Goal: Transaction & Acquisition: Obtain resource

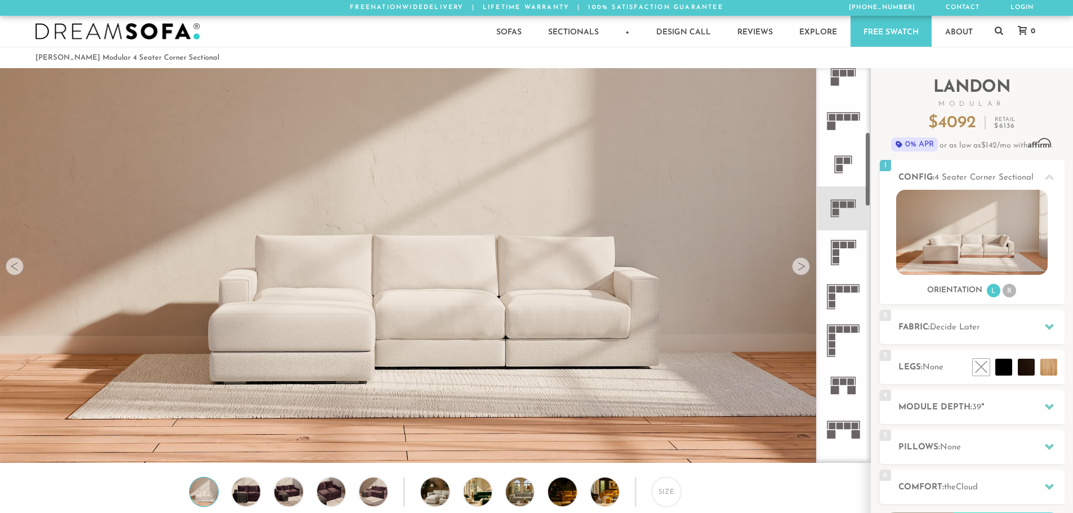
scroll to position [338, 0]
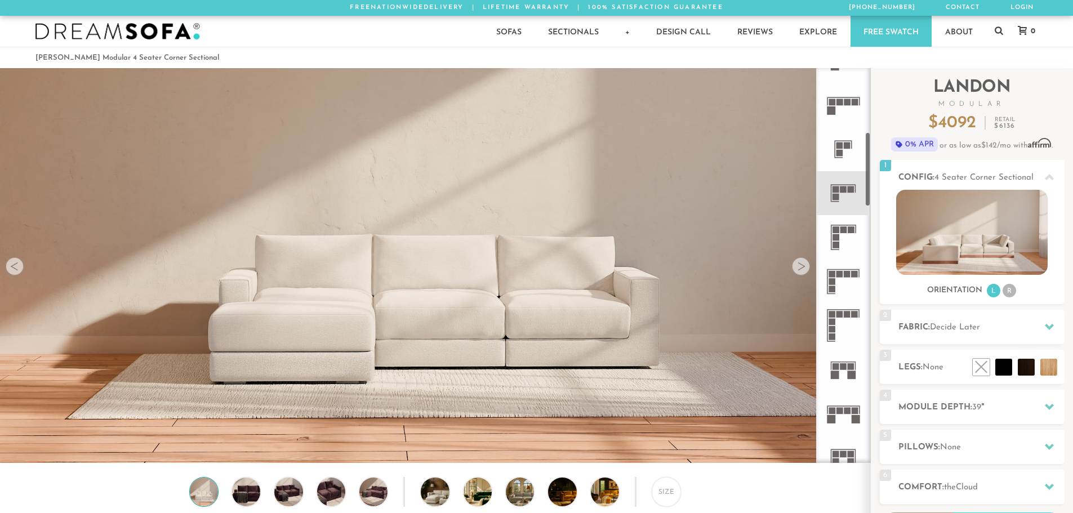
drag, startPoint x: 868, startPoint y: 140, endPoint x: 868, endPoint y: 183, distance: 42.8
click at [868, 183] on div at bounding box center [843, 265] width 55 height 395
click at [1008, 292] on li "R" at bounding box center [1010, 291] width 14 height 14
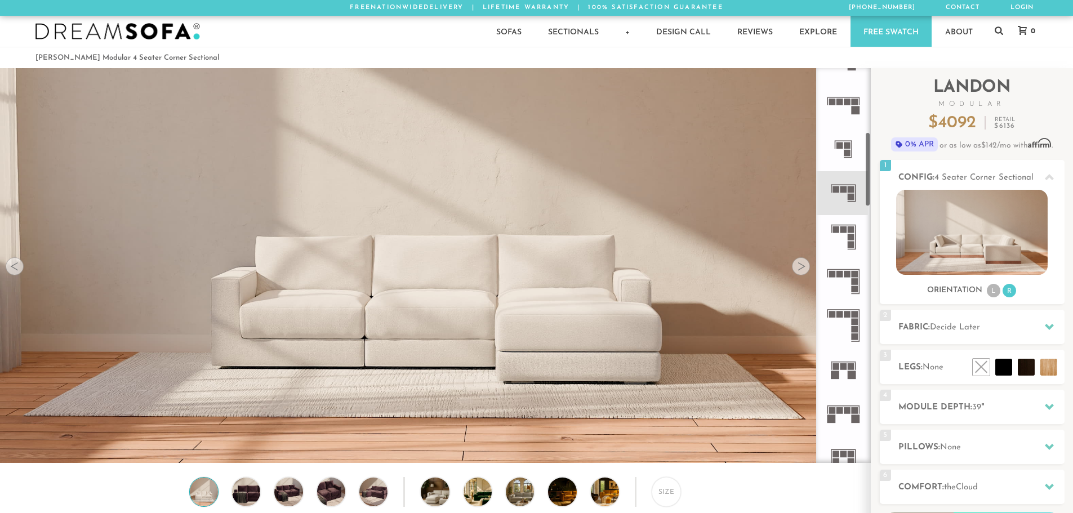
click at [841, 283] on icon at bounding box center [843, 282] width 44 height 44
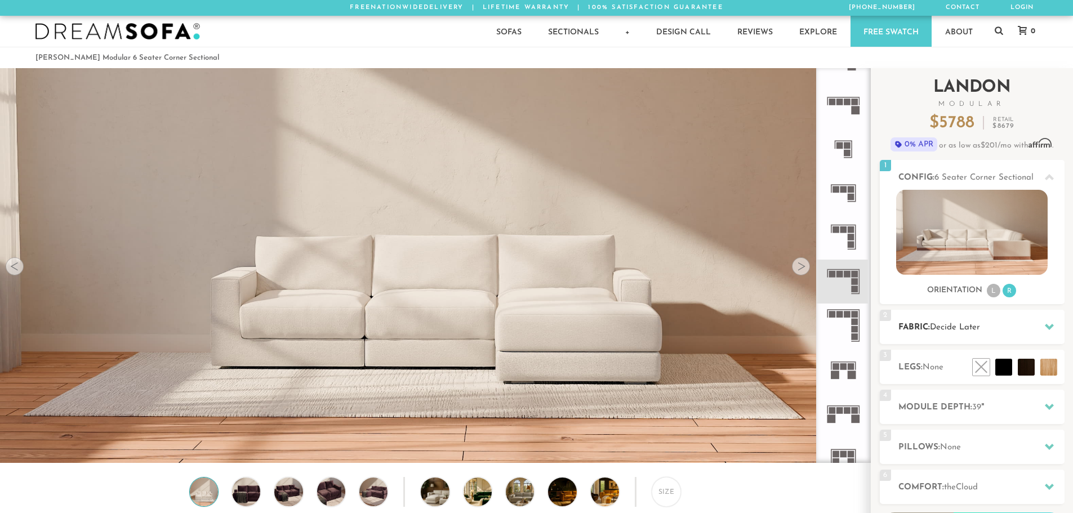
click at [983, 322] on h2 "Fabric: Decide Later" at bounding box center [982, 327] width 166 height 13
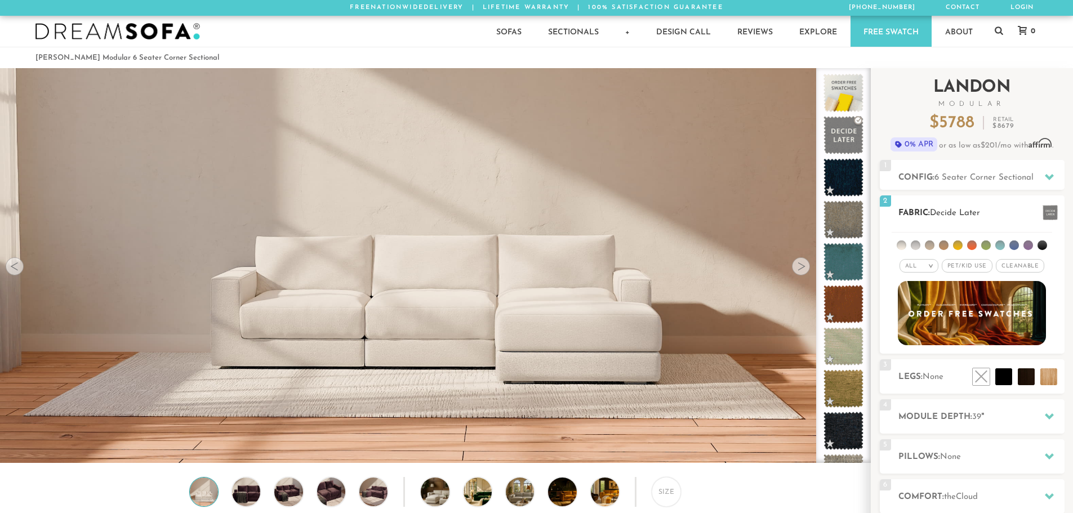
click at [961, 269] on span "Pet/Kid Use x" at bounding box center [967, 266] width 51 height 14
click at [1016, 270] on span "Cleanable x" at bounding box center [1024, 266] width 48 height 14
click at [916, 244] on li at bounding box center [916, 246] width 10 height 10
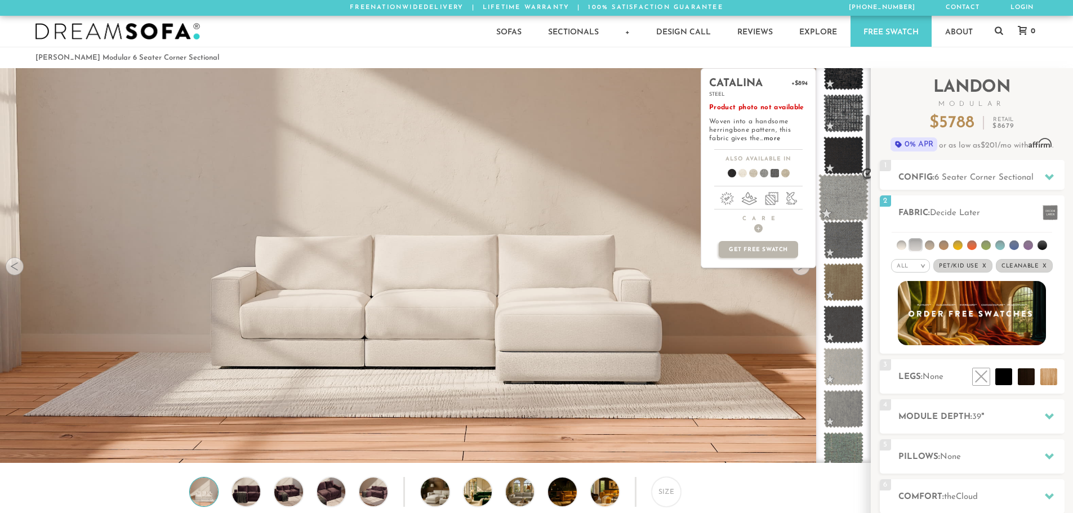
scroll to position [282, 0]
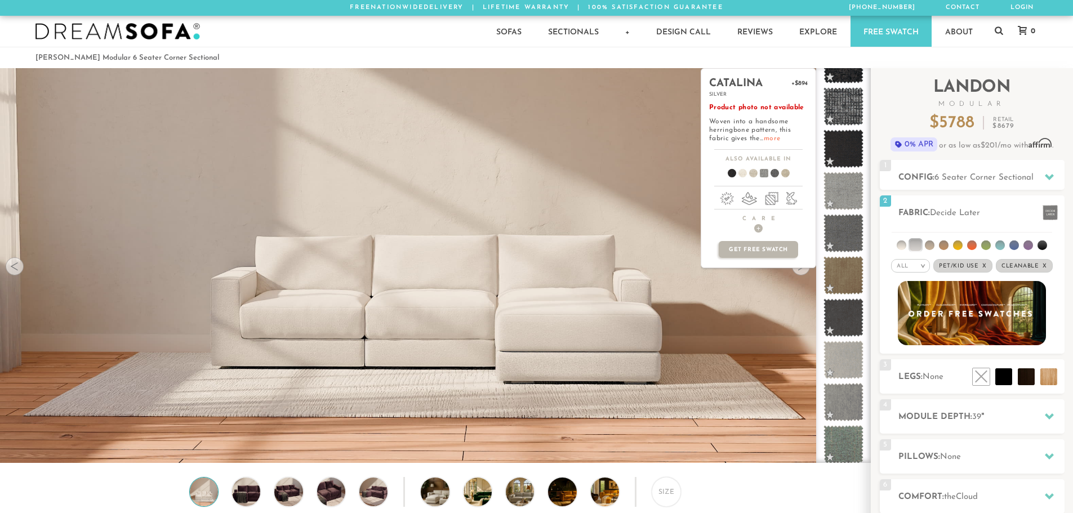
click at [774, 139] on link "more" at bounding box center [772, 138] width 16 height 7
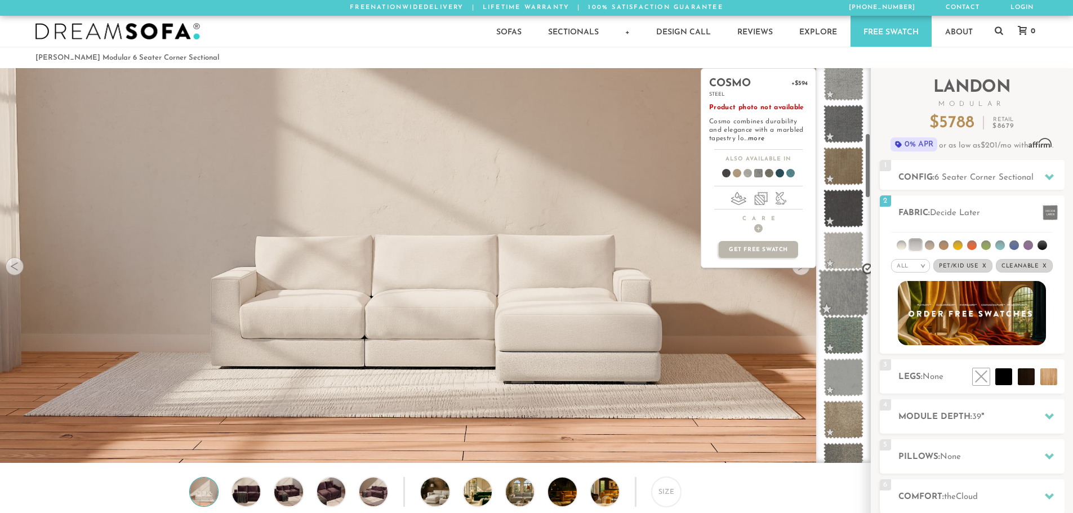
scroll to position [395, 0]
click at [843, 285] on span at bounding box center [844, 290] width 50 height 48
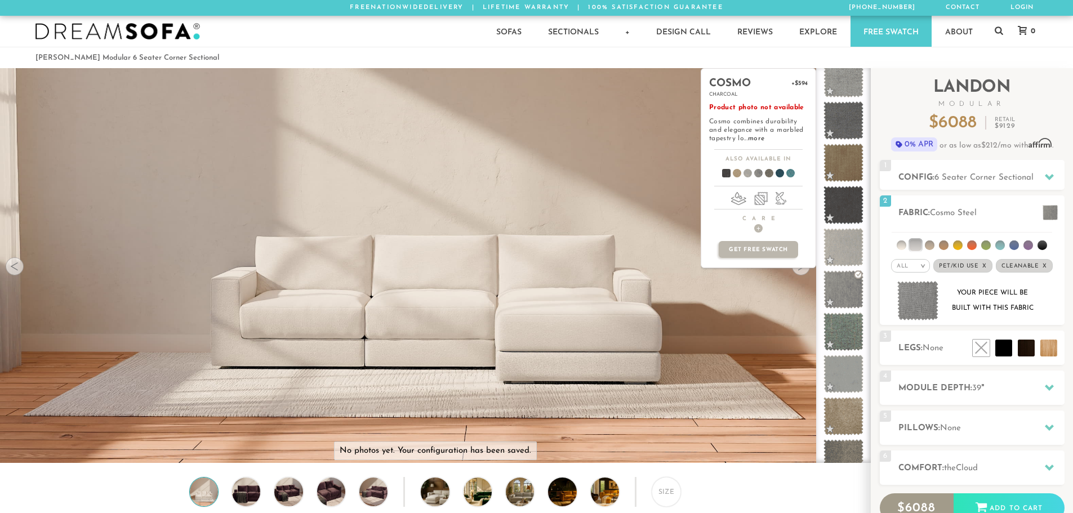
click at [754, 134] on p "Product photo not available Cosmo combines durability and elegance with a marbl…" at bounding box center [758, 123] width 99 height 39
click at [756, 136] on link "more" at bounding box center [756, 138] width 16 height 7
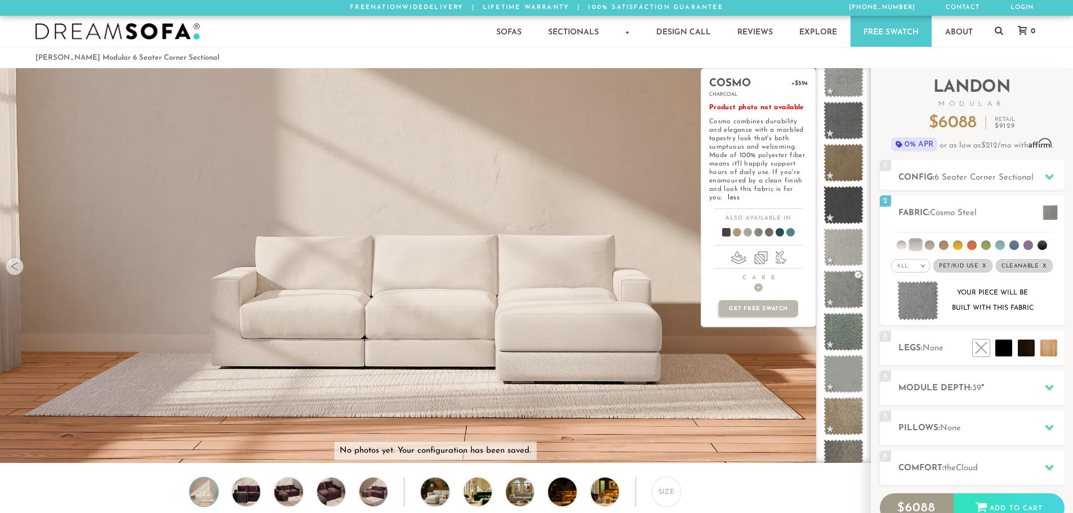
drag, startPoint x: 766, startPoint y: 205, endPoint x: 757, endPoint y: 198, distance: 10.8
click at [757, 198] on div "cosmo +$594 charcoal Product photo not available Cosmo combines durability and …" at bounding box center [758, 139] width 114 height 140
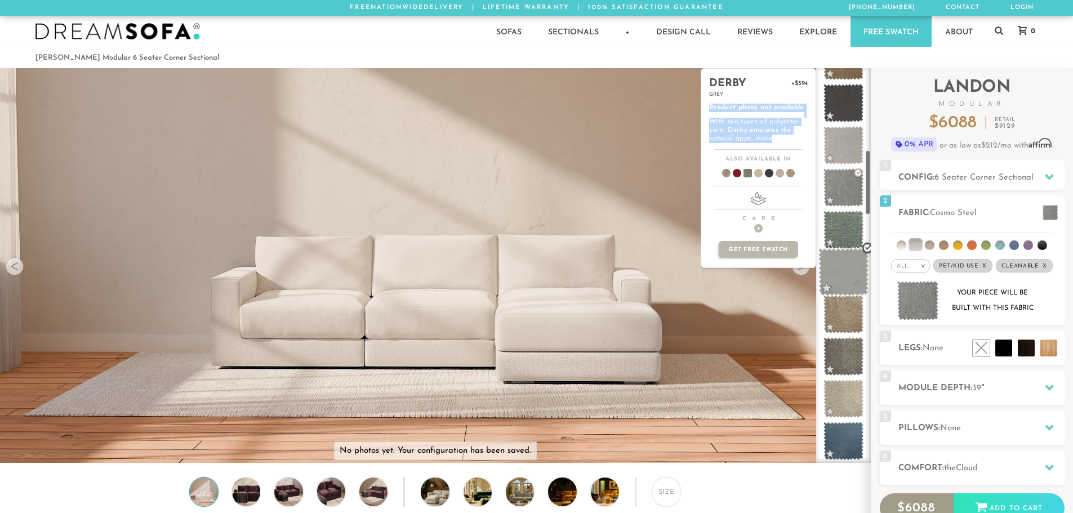
scroll to position [508, 0]
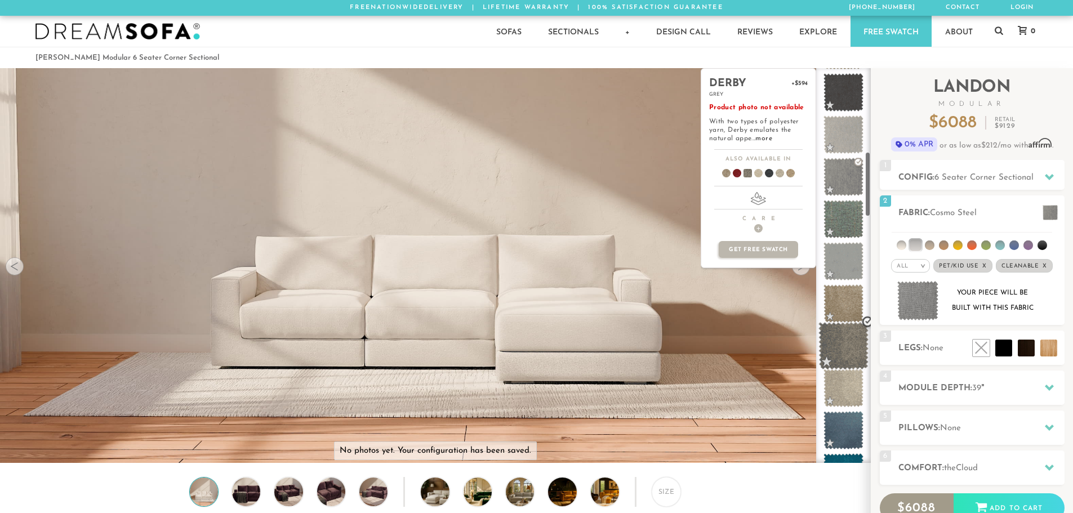
click at [837, 339] on span at bounding box center [844, 346] width 50 height 48
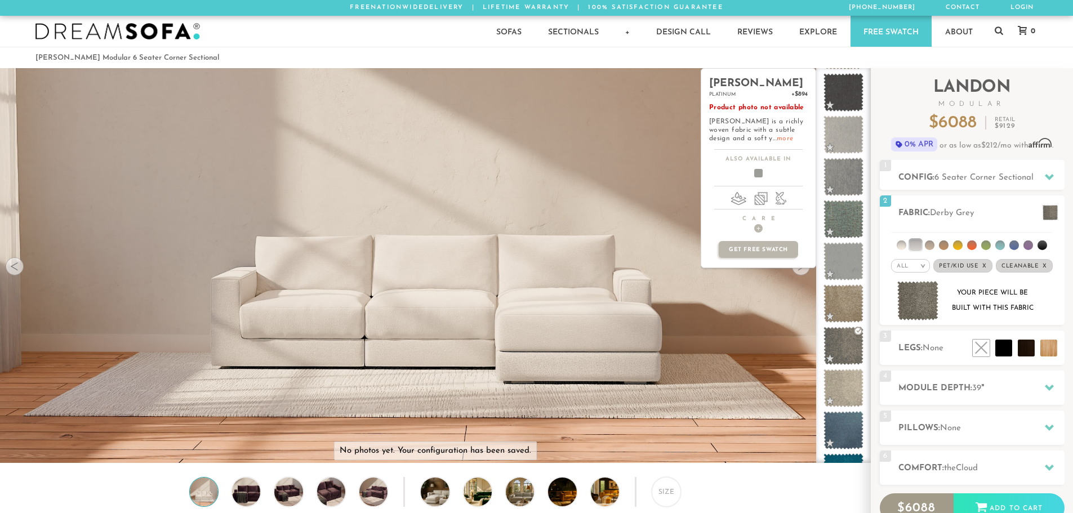
click at [777, 135] on link "more" at bounding box center [785, 138] width 16 height 7
click at [837, 340] on span at bounding box center [844, 346] width 50 height 48
click at [761, 139] on link "more" at bounding box center [763, 138] width 16 height 7
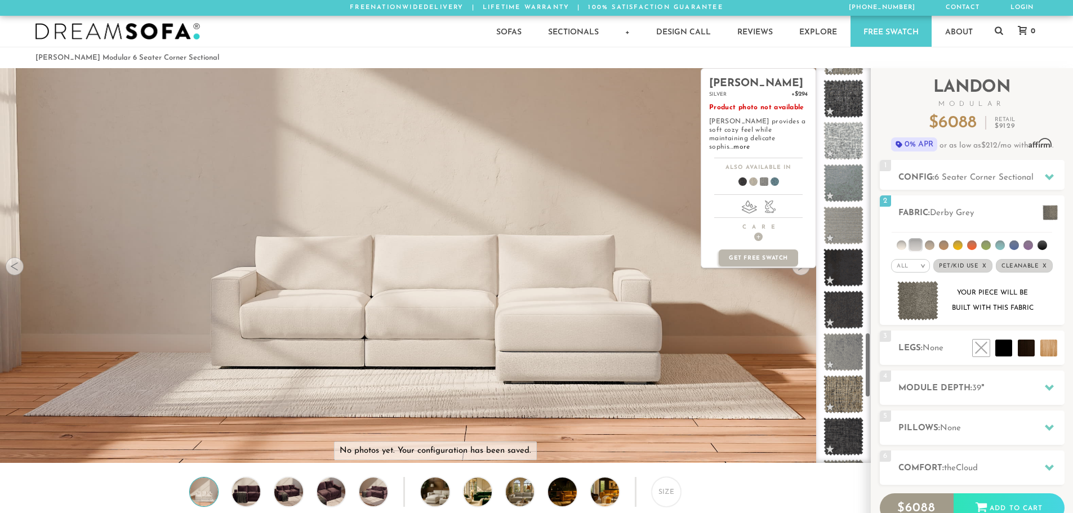
scroll to position [1598, 0]
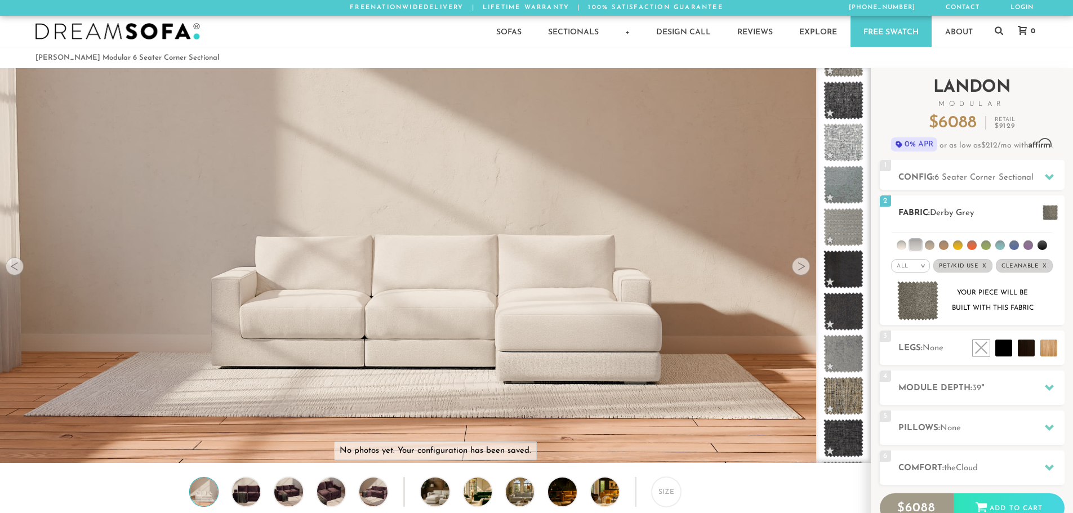
click at [956, 264] on span "Pet/Kid Use x" at bounding box center [963, 266] width 59 height 14
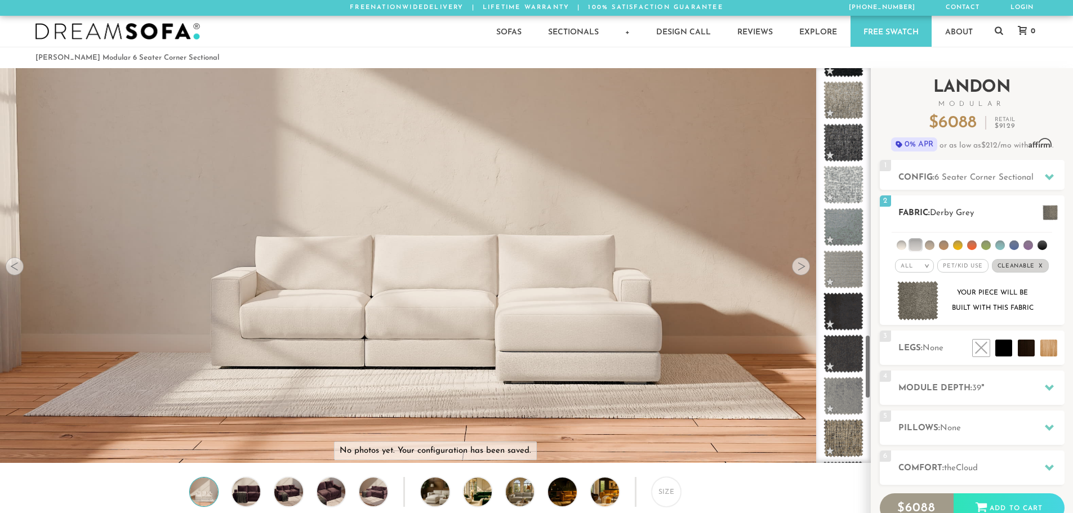
scroll to position [1641, 0]
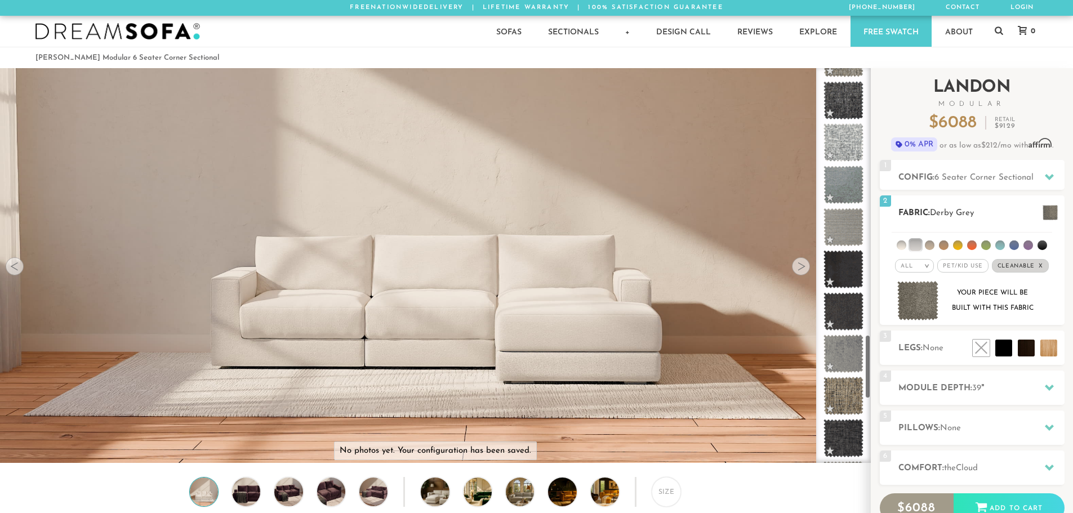
click at [1018, 265] on span "Cleanable x" at bounding box center [1020, 266] width 57 height 14
click at [904, 242] on li at bounding box center [902, 246] width 10 height 10
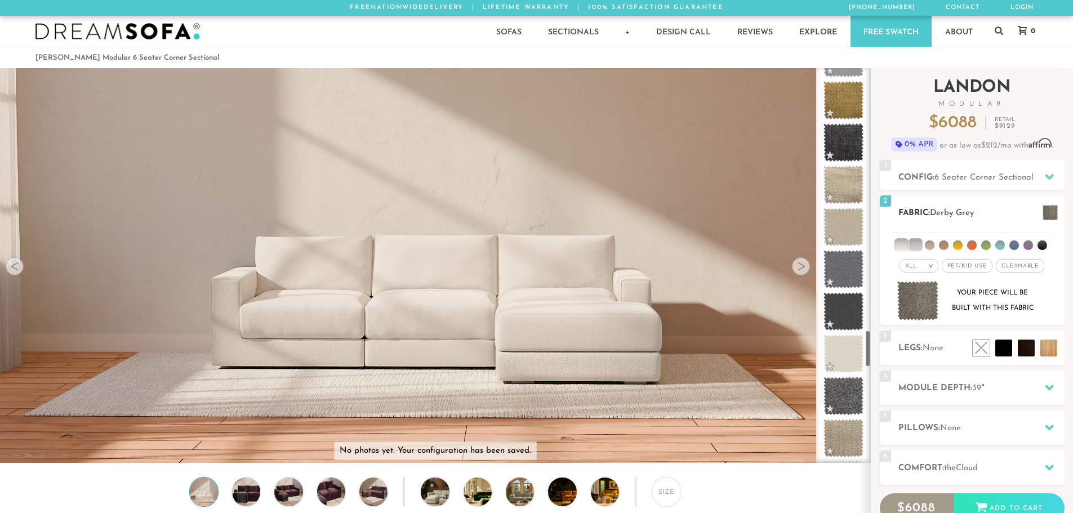
scroll to position [2781, 0]
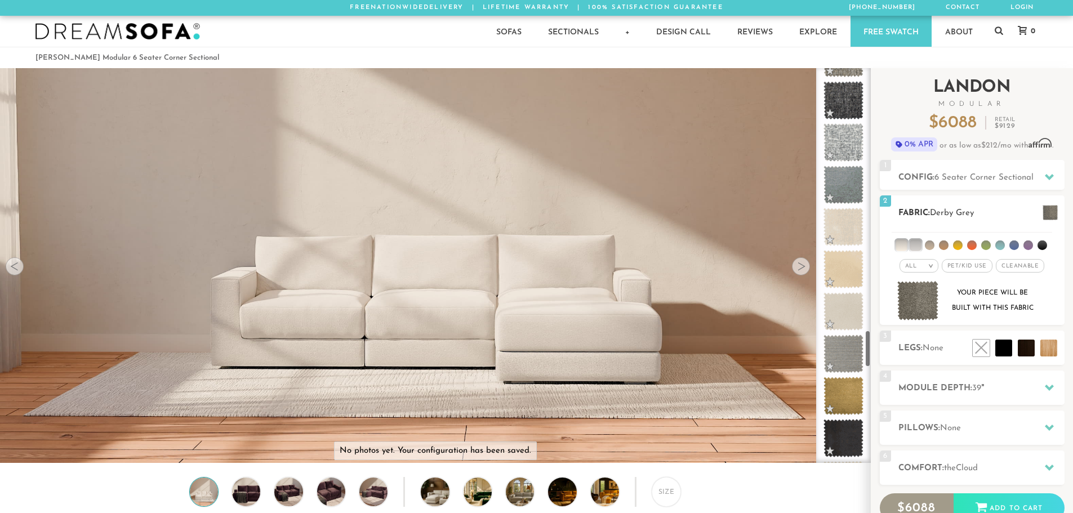
click at [905, 242] on li at bounding box center [901, 244] width 11 height 11
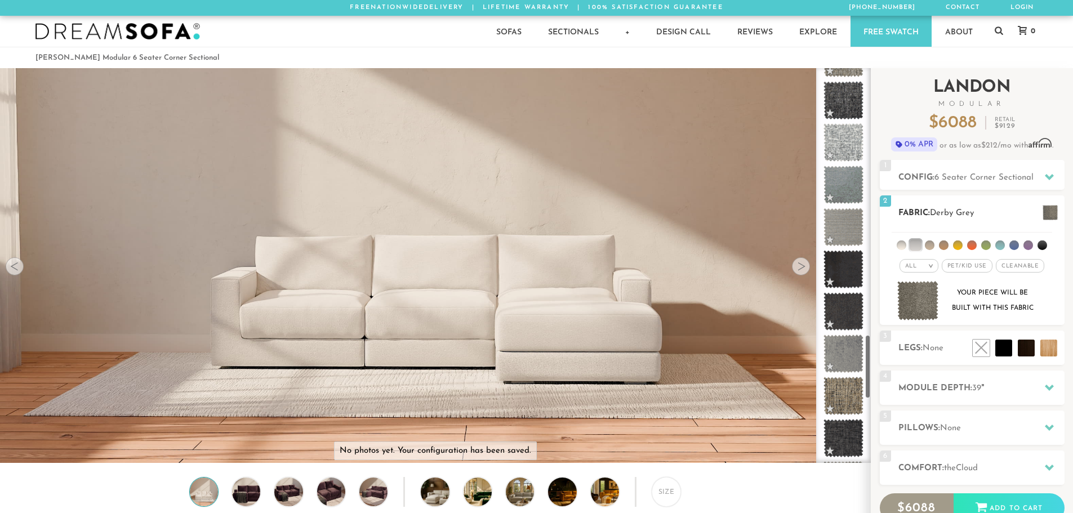
click at [916, 243] on li at bounding box center [915, 244] width 11 height 11
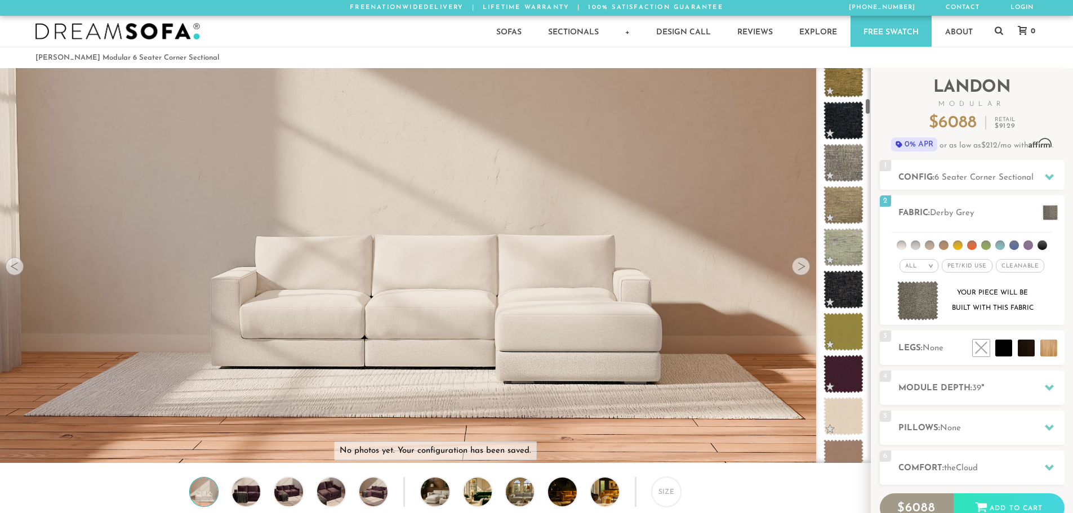
scroll to position [0, 0]
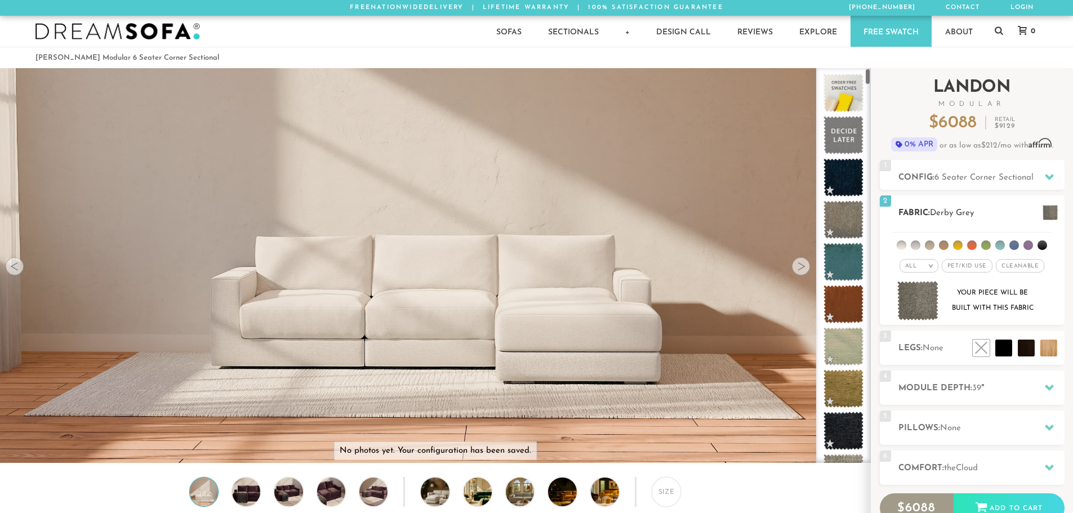
click at [980, 269] on span "Pet/Kid Use x" at bounding box center [967, 266] width 51 height 14
click at [1013, 265] on span "Cleanable x" at bounding box center [1024, 266] width 48 height 14
click at [912, 264] on div "All >" at bounding box center [910, 266] width 39 height 14
click at [909, 348] on li "Durable" at bounding box center [910, 345] width 39 height 16
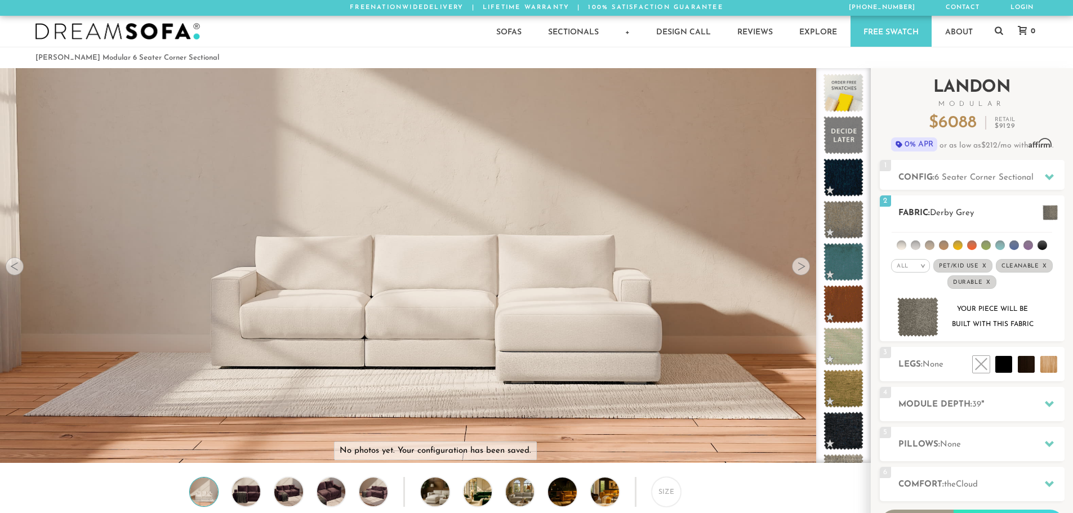
click at [917, 242] on li at bounding box center [916, 246] width 10 height 10
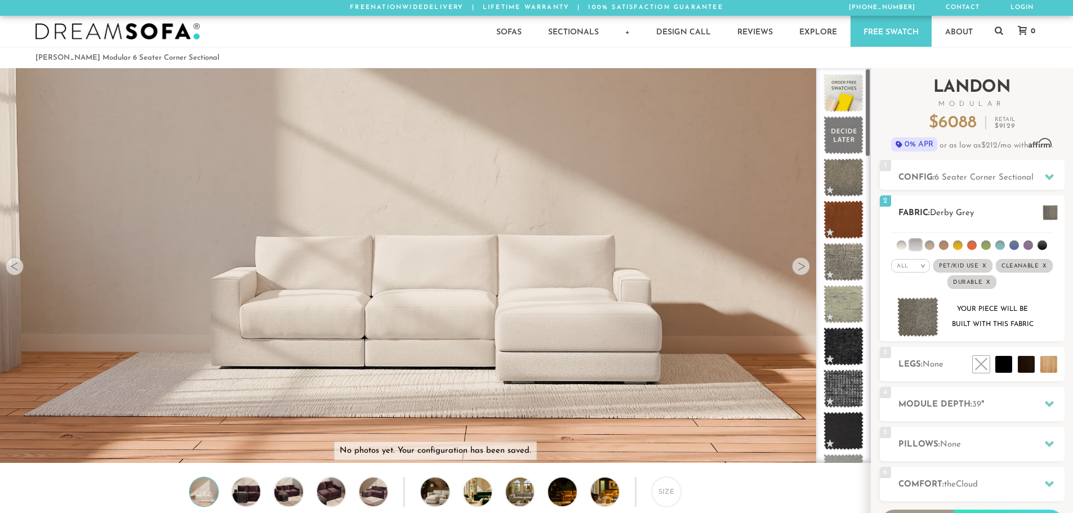
click at [922, 266] on em ">" at bounding box center [923, 266] width 8 height 6
click at [987, 284] on em "x" at bounding box center [988, 282] width 5 height 6
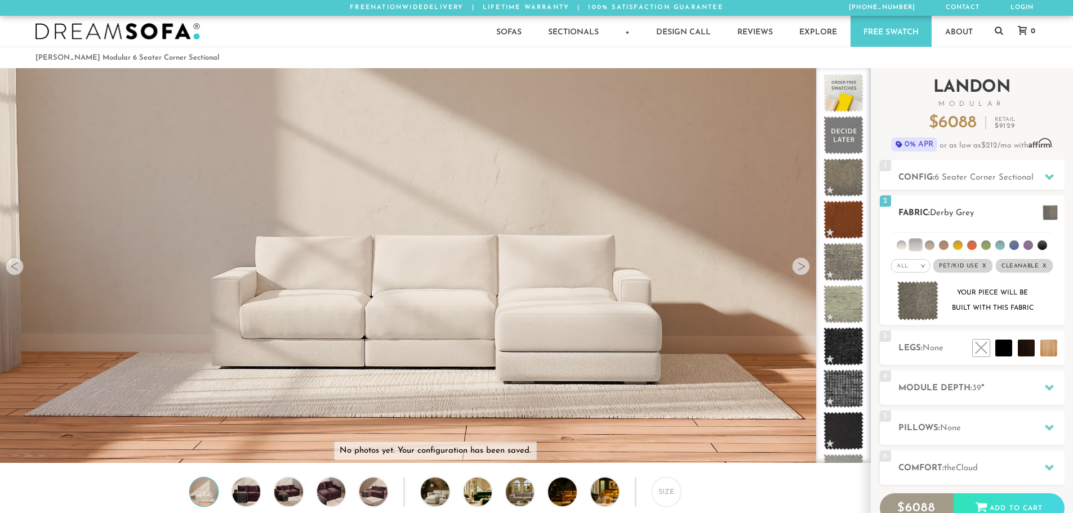
click at [917, 268] on div "All >" at bounding box center [910, 266] width 39 height 14
click at [914, 279] on li "All" at bounding box center [910, 281] width 39 height 16
click at [928, 265] on em ">" at bounding box center [931, 266] width 8 height 6
click at [921, 291] on li "Tier" at bounding box center [919, 296] width 39 height 16
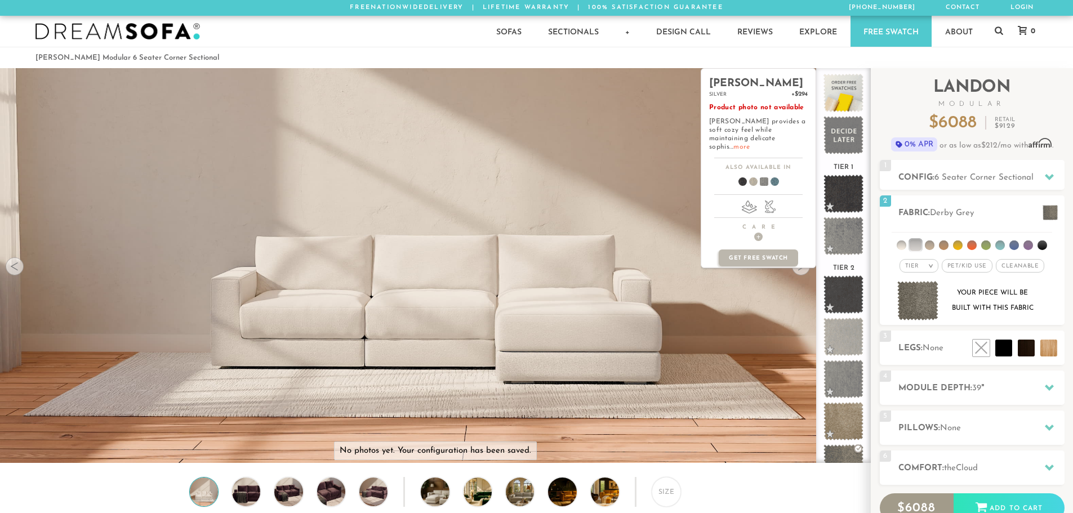
click at [750, 144] on link "more" at bounding box center [742, 147] width 16 height 7
click at [842, 221] on span at bounding box center [844, 236] width 50 height 48
click at [753, 173] on span at bounding box center [748, 184] width 43 height 42
click at [767, 173] on span at bounding box center [759, 184] width 43 height 42
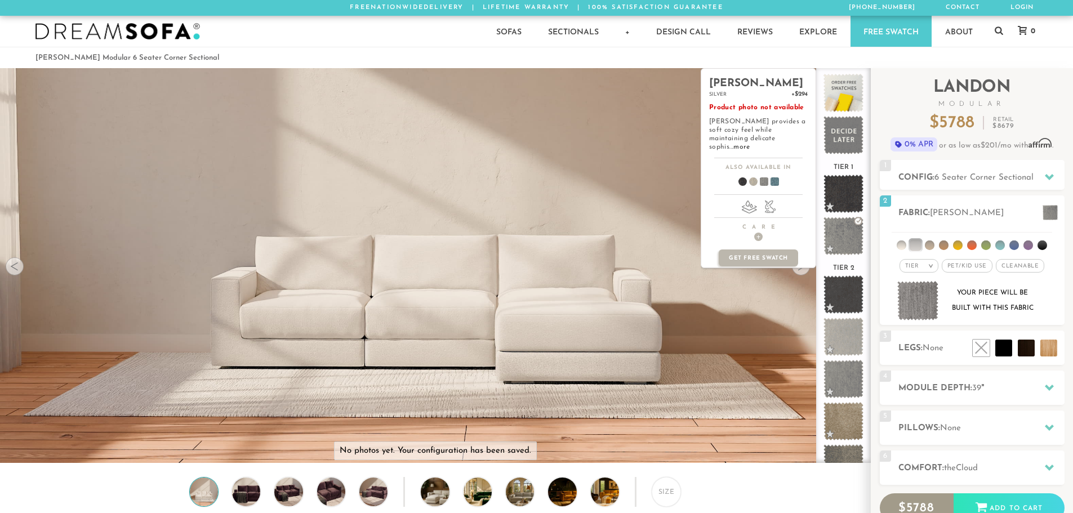
click at [774, 173] on span at bounding box center [770, 184] width 43 height 42
click at [764, 174] on span at bounding box center [759, 184] width 43 height 42
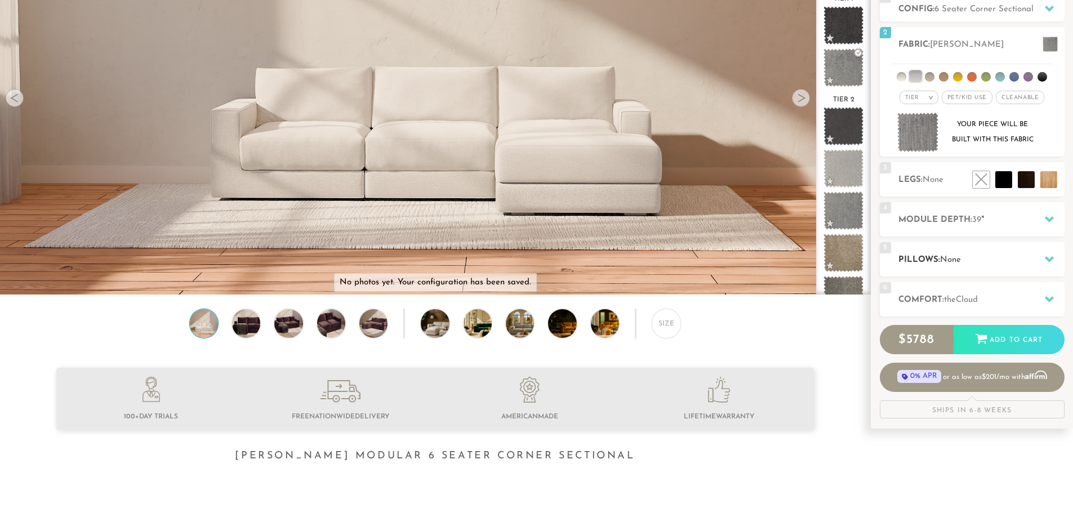
scroll to position [170, 0]
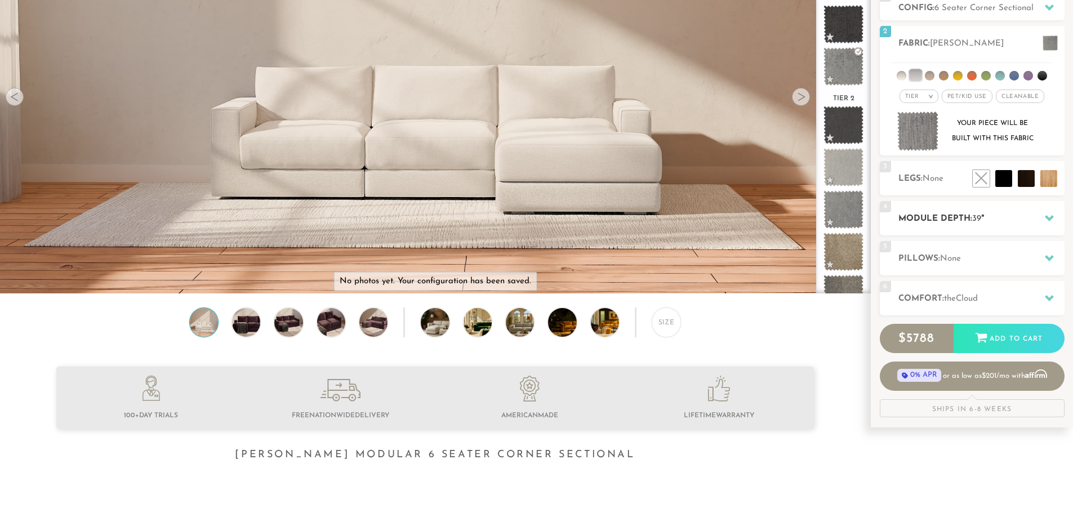
click at [1012, 221] on h2 "Module Depth: 39 "" at bounding box center [982, 218] width 166 height 13
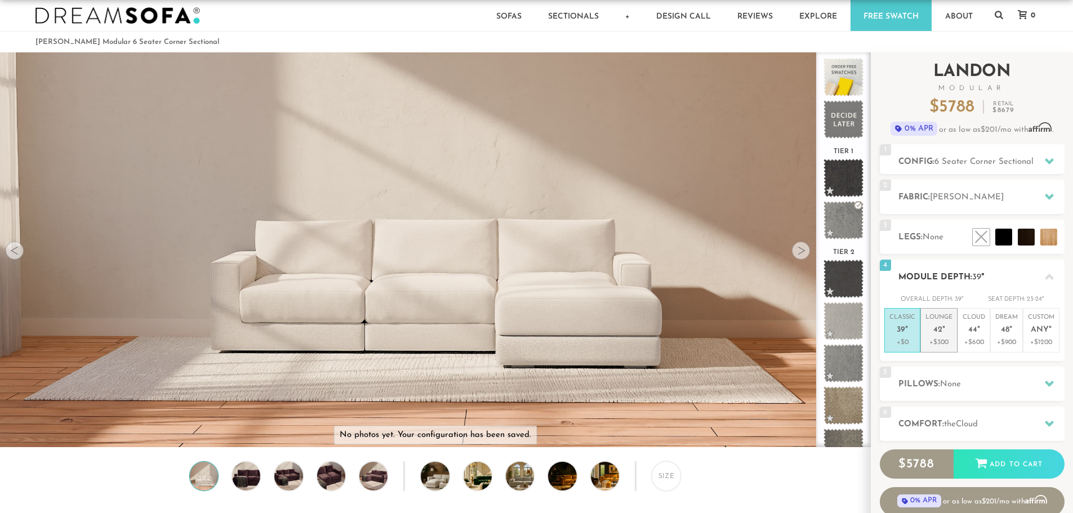
scroll to position [0, 0]
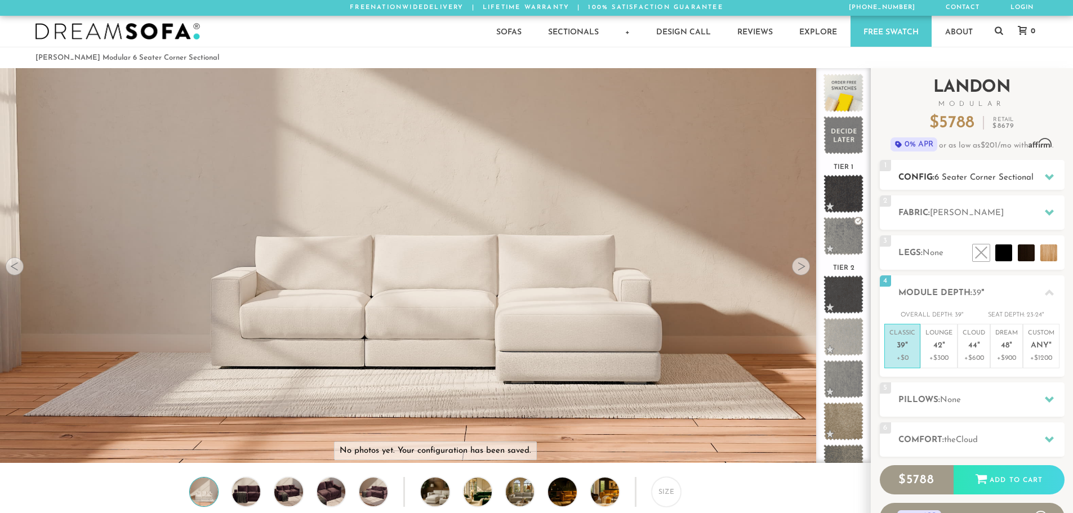
click at [961, 177] on span "6 Seater Corner Sectional" at bounding box center [984, 178] width 99 height 8
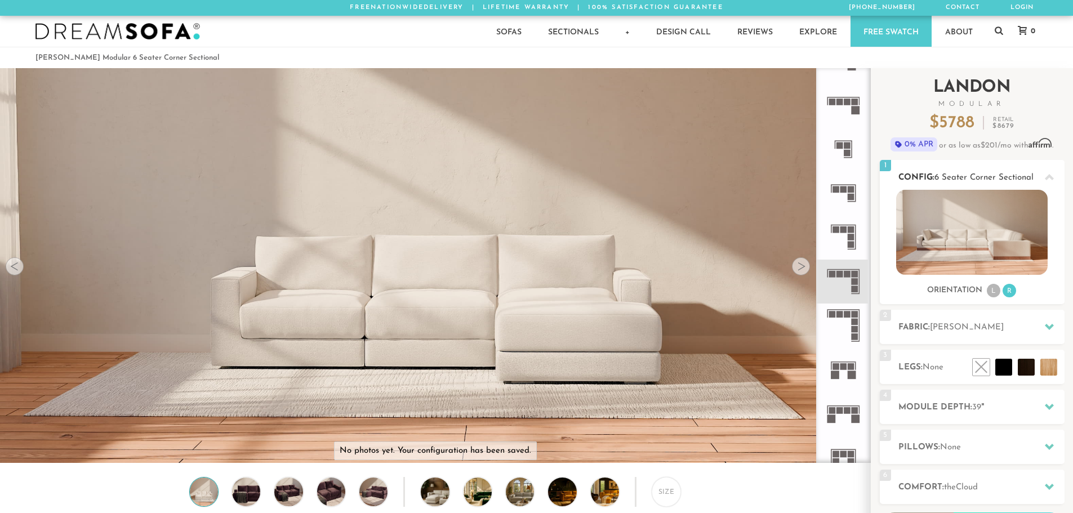
click at [962, 178] on span "6 Seater Corner Sectional" at bounding box center [984, 178] width 99 height 8
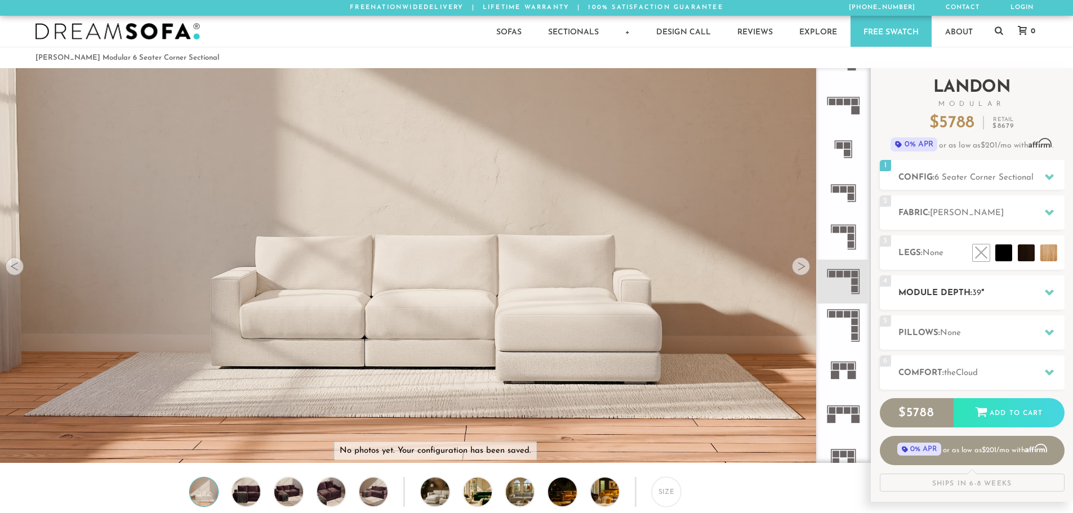
click at [955, 295] on h2 "Module Depth: 39 "" at bounding box center [982, 293] width 166 height 13
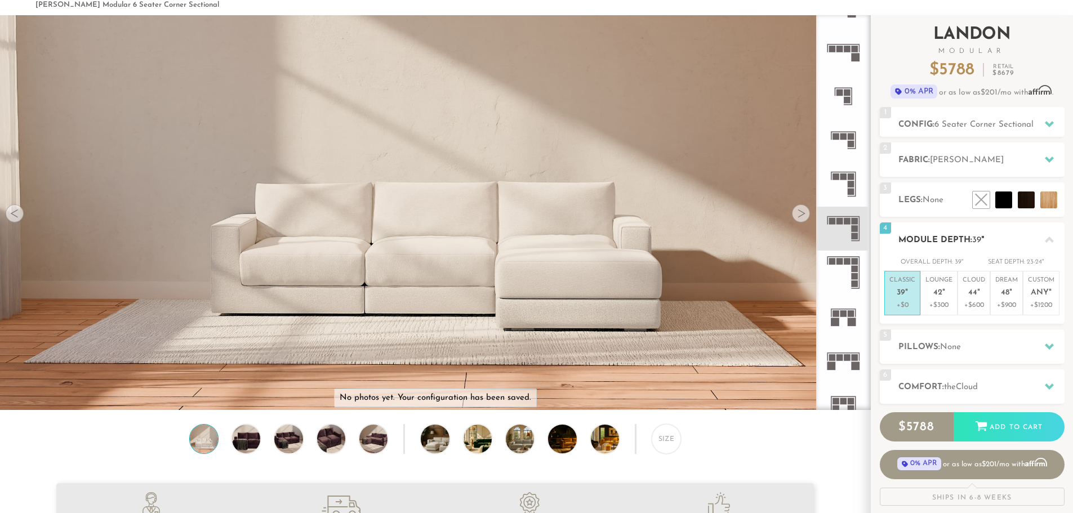
scroll to position [57, 0]
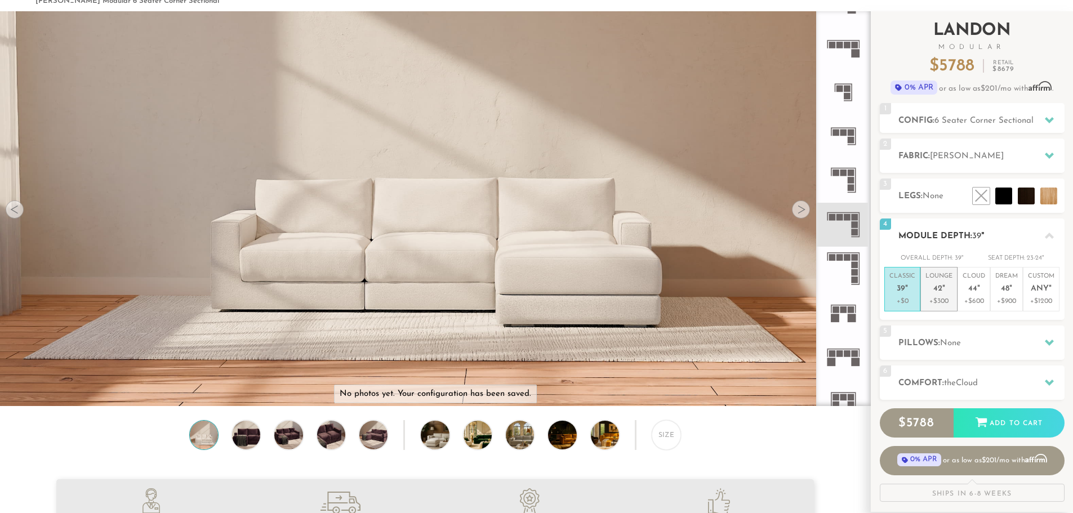
click at [946, 305] on p "+$300" at bounding box center [939, 301] width 27 height 10
click at [972, 340] on h2 "Pillows: None" at bounding box center [982, 343] width 166 height 13
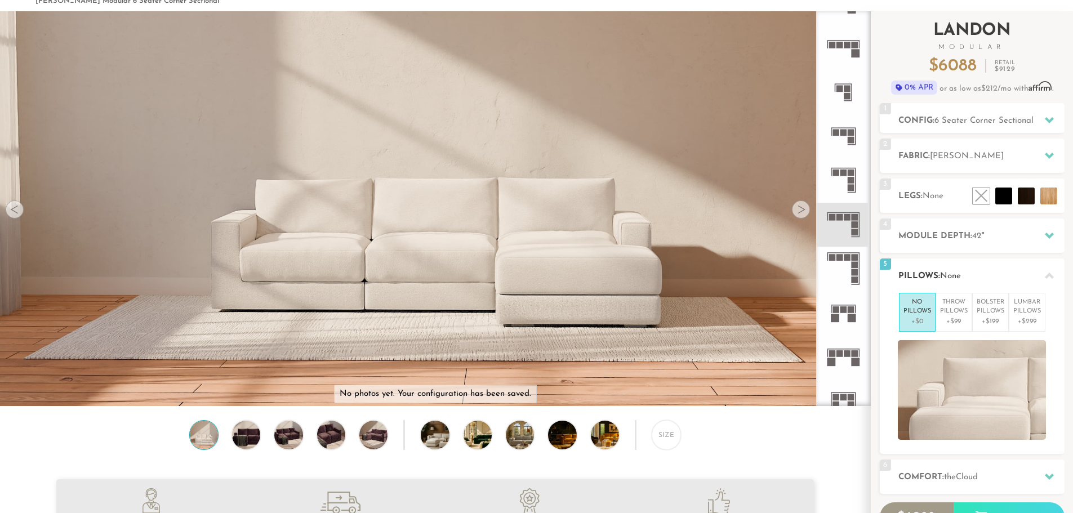
click at [977, 264] on div "5 Pillows: None" at bounding box center [972, 276] width 185 height 34
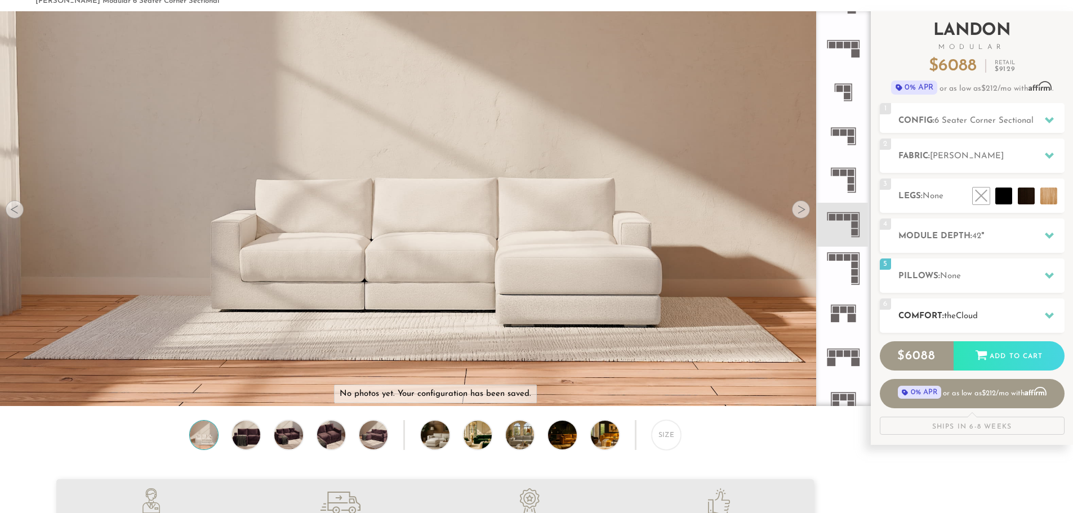
click at [971, 319] on span "Cloud" at bounding box center [967, 316] width 22 height 8
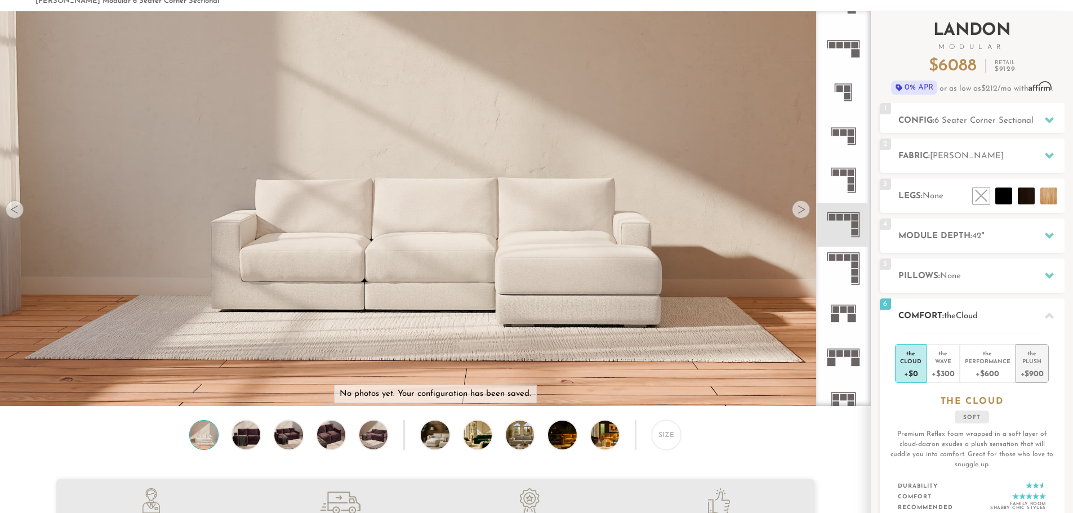
click at [1033, 364] on div "Plush" at bounding box center [1032, 361] width 23 height 8
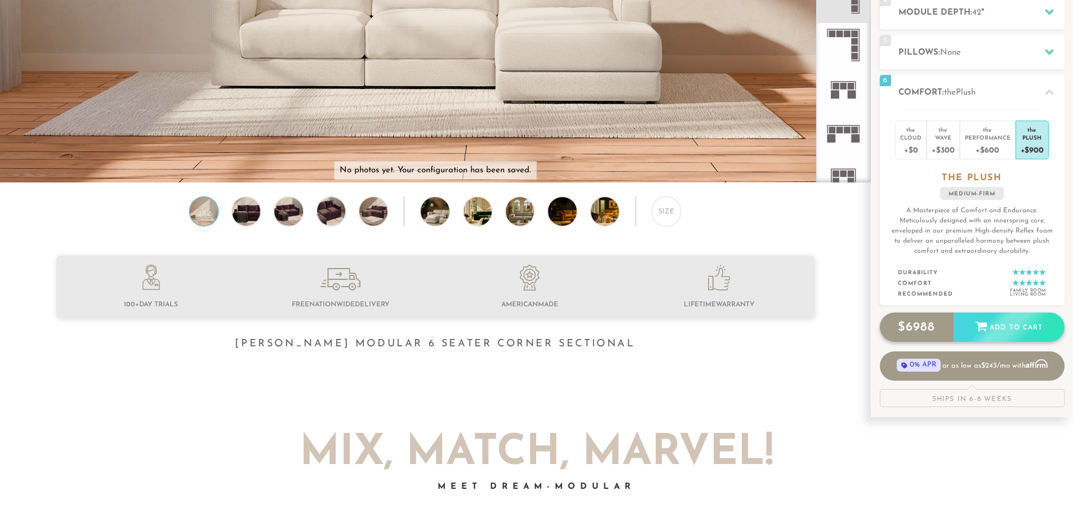
scroll to position [282, 0]
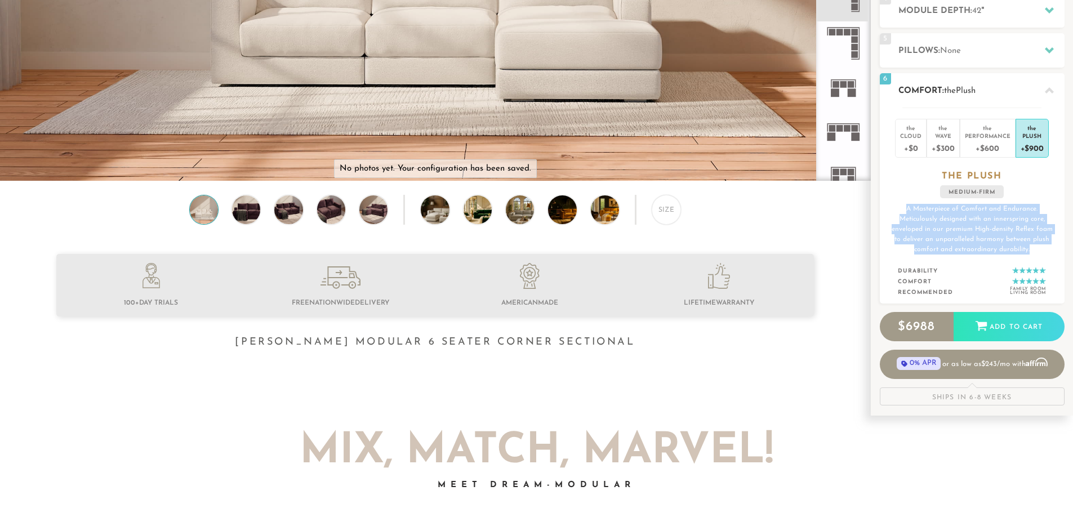
drag, startPoint x: 903, startPoint y: 206, endPoint x: 1035, endPoint y: 251, distance: 139.9
click at [1035, 251] on p "A Masterpiece of Comfort and Endurance. Meticulously designed with an innerspri…" at bounding box center [972, 229] width 166 height 51
click at [964, 246] on p "A Masterpiece of Comfort and Endurance. Meticulously designed with an innerspri…" at bounding box center [972, 229] width 166 height 51
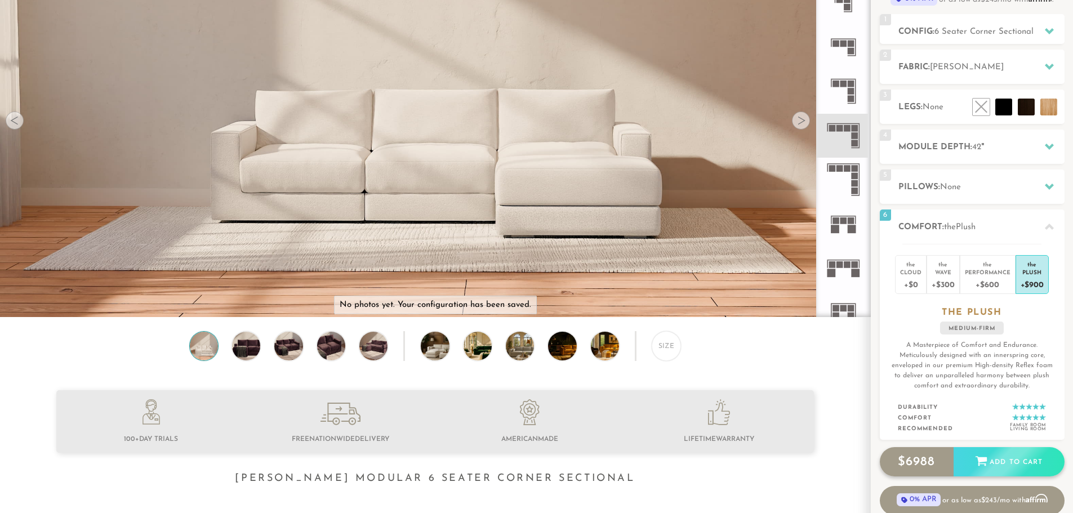
scroll to position [0, 0]
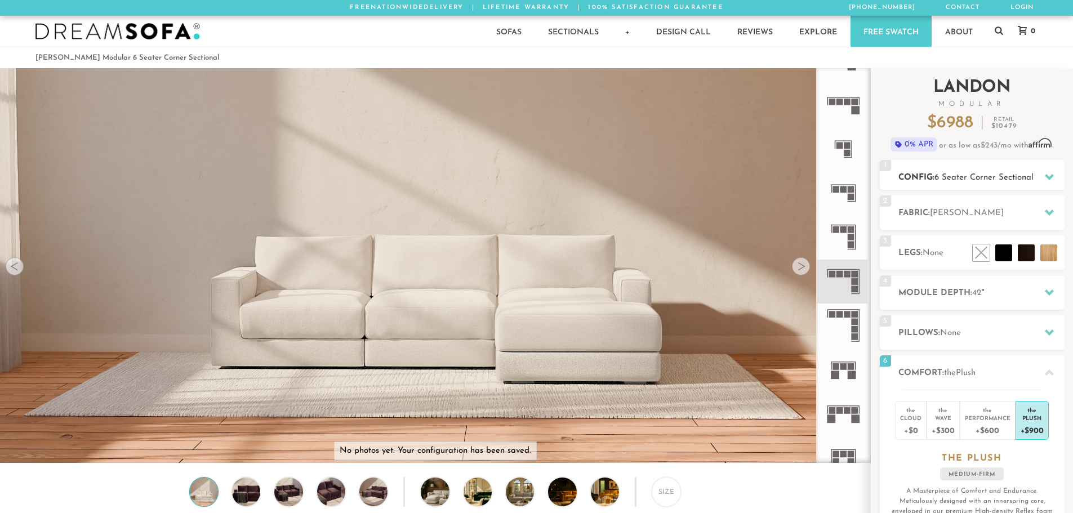
click at [952, 176] on span "6 Seater Corner Sectional" at bounding box center [984, 178] width 99 height 8
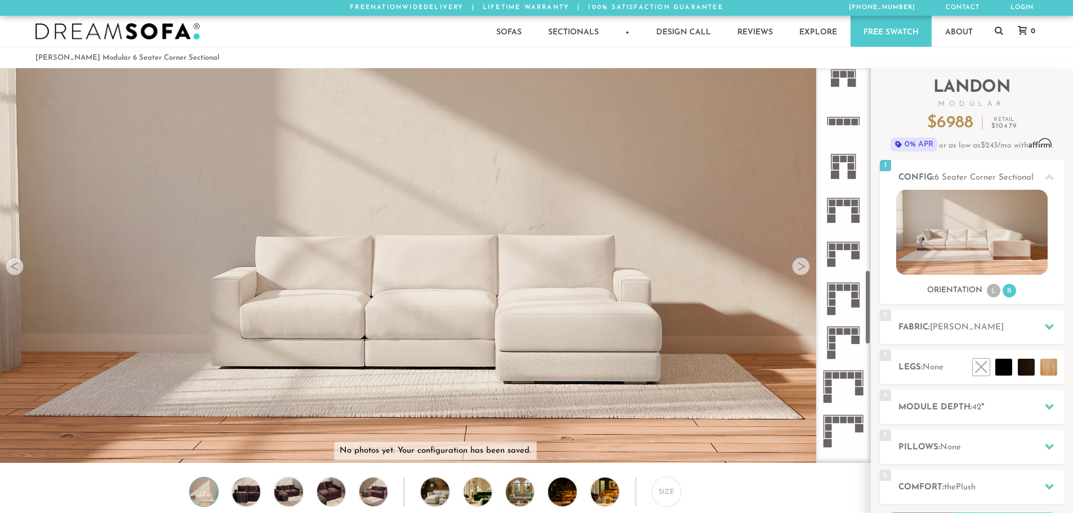
scroll to position [1073, 0]
click at [843, 171] on icon at bounding box center [843, 165] width 44 height 44
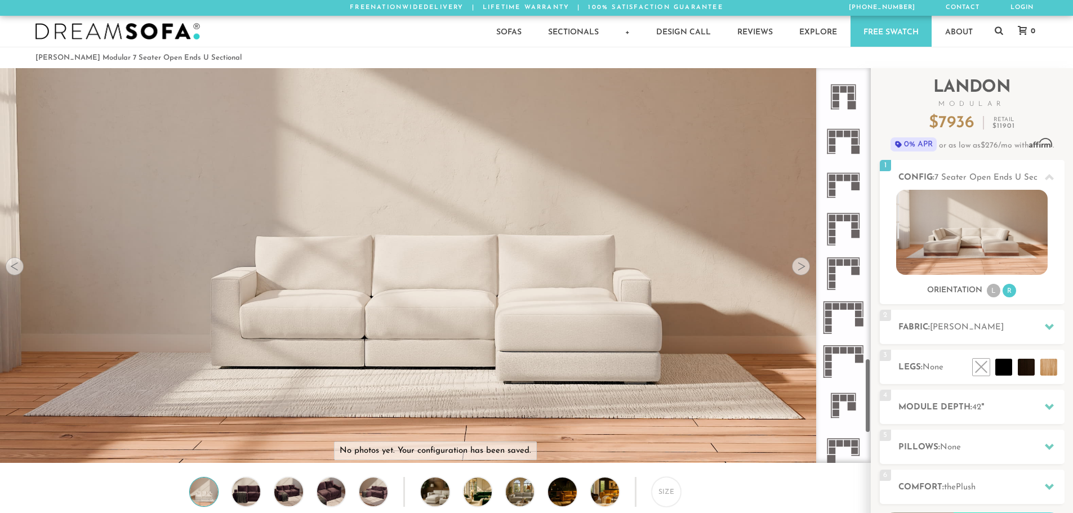
scroll to position [1535, 0]
click at [848, 272] on icon at bounding box center [843, 276] width 44 height 44
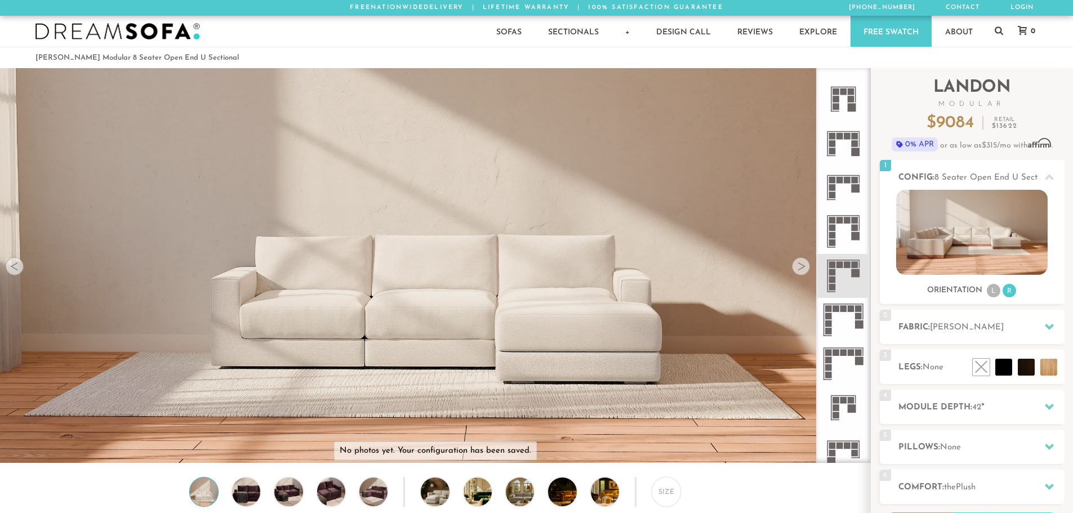
click at [849, 189] on icon at bounding box center [843, 188] width 44 height 44
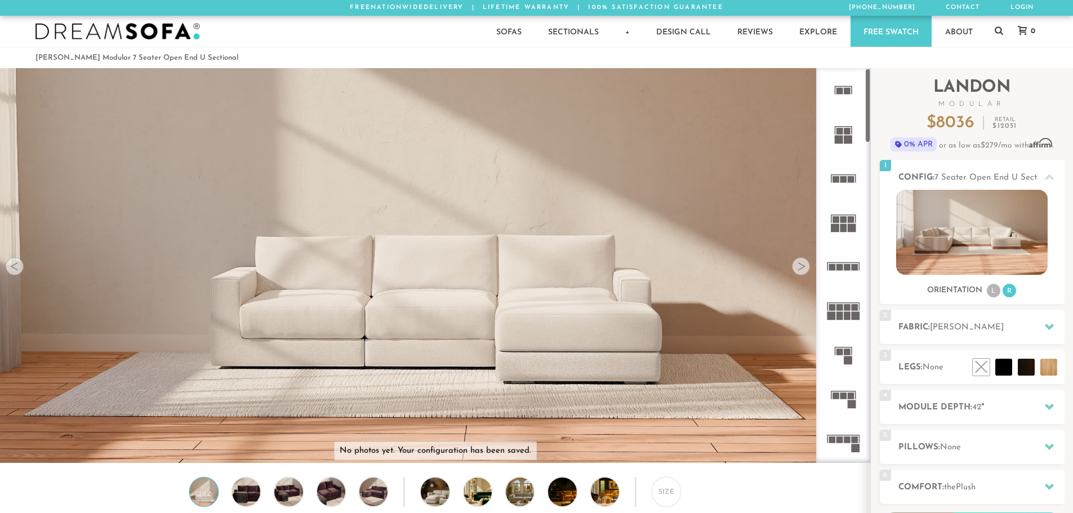
click at [844, 126] on icon at bounding box center [843, 134] width 44 height 44
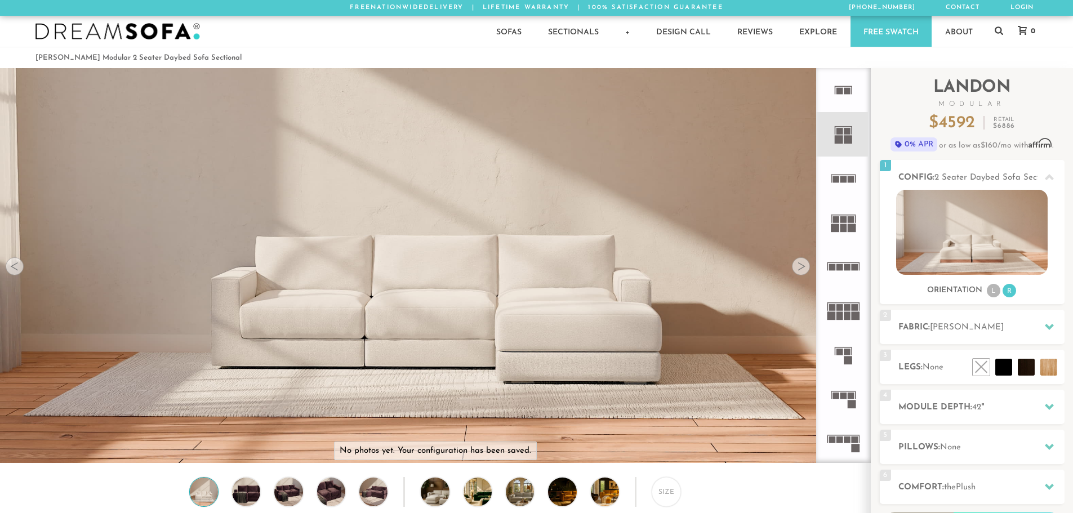
click at [839, 177] on icon at bounding box center [843, 179] width 44 height 44
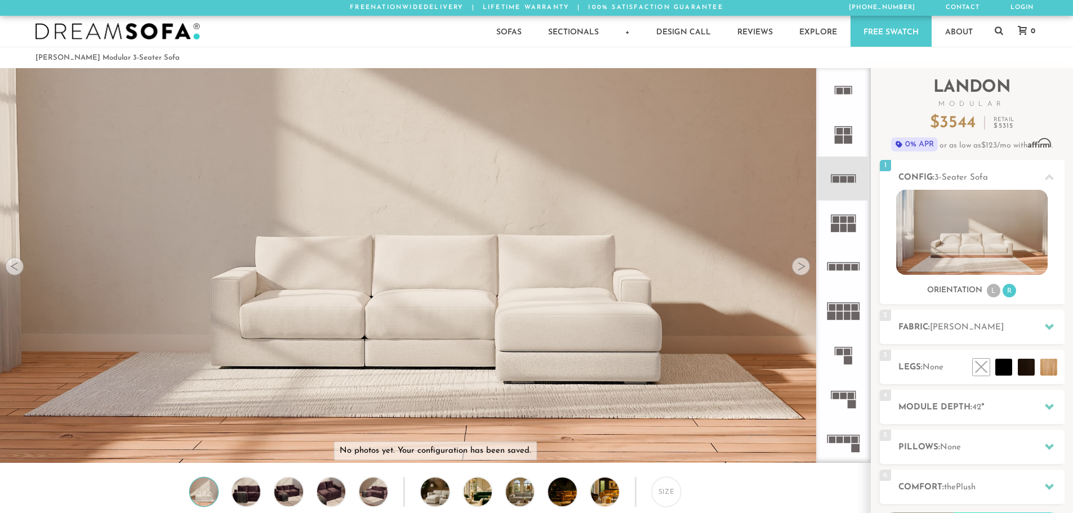
click at [848, 228] on rect at bounding box center [852, 228] width 8 height 8
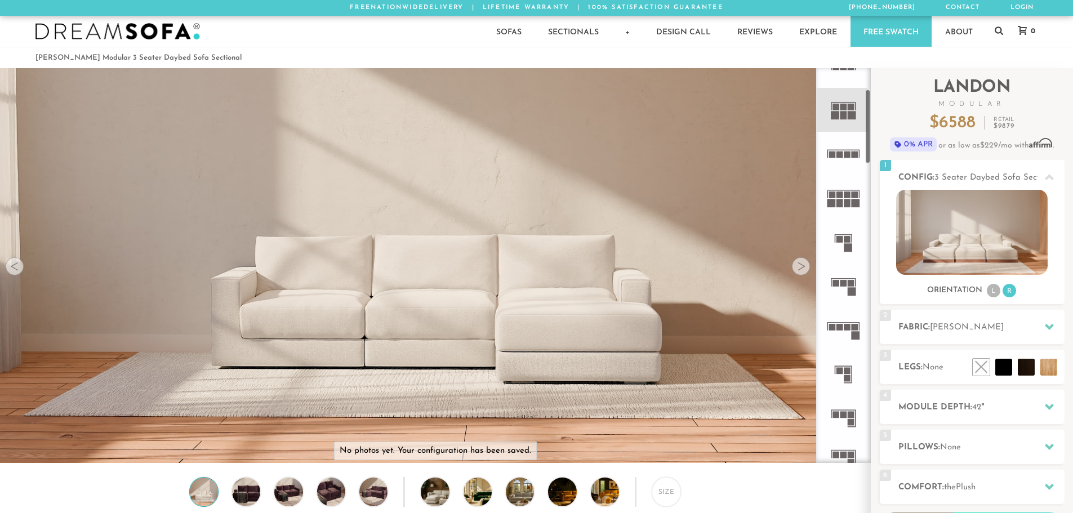
scroll to position [113, 0]
click at [841, 279] on icon at bounding box center [843, 286] width 44 height 44
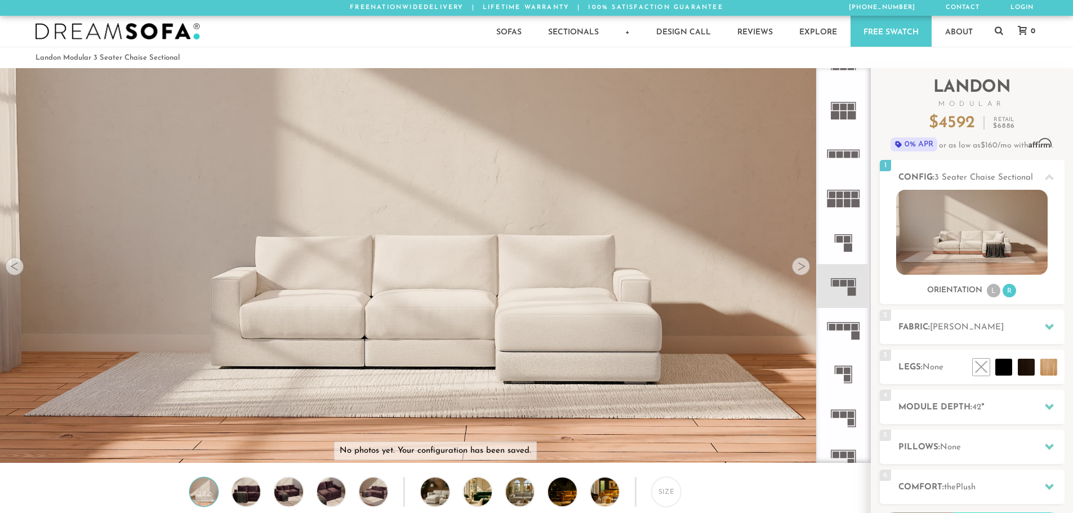
click at [842, 331] on rect at bounding box center [840, 328] width 7 height 7
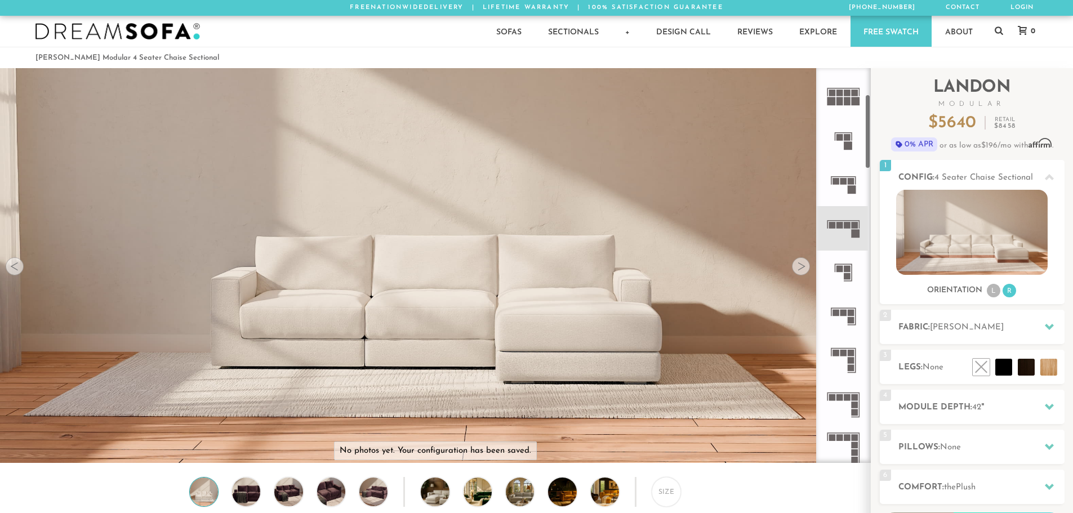
scroll to position [225, 0]
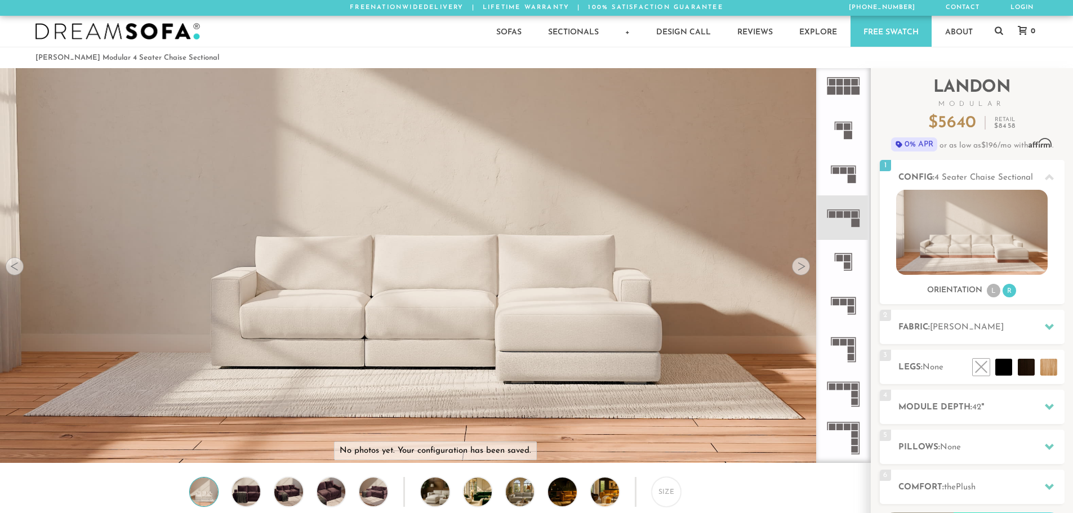
click at [844, 301] on rect at bounding box center [844, 302] width 7 height 7
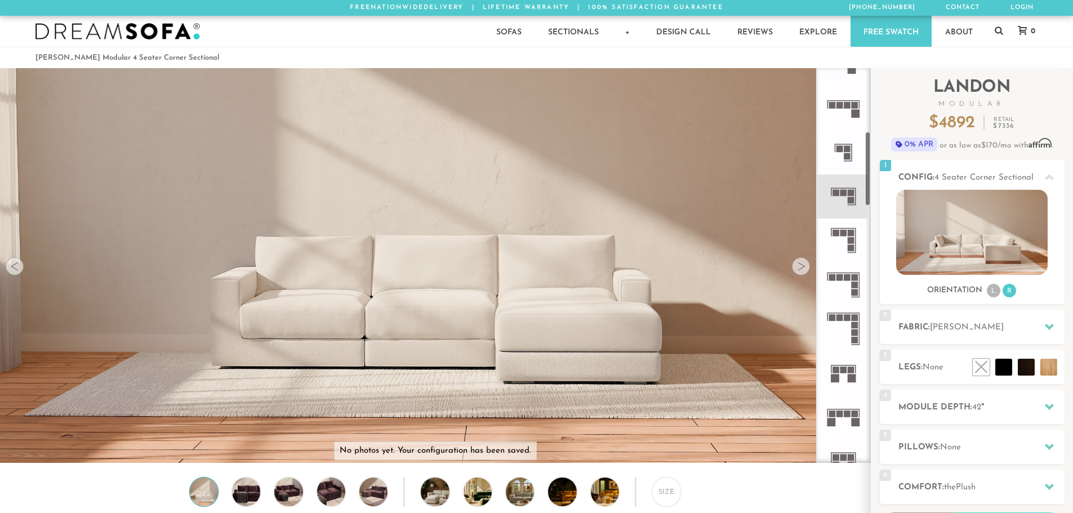
scroll to position [338, 0]
click at [847, 241] on icon at bounding box center [843, 237] width 44 height 44
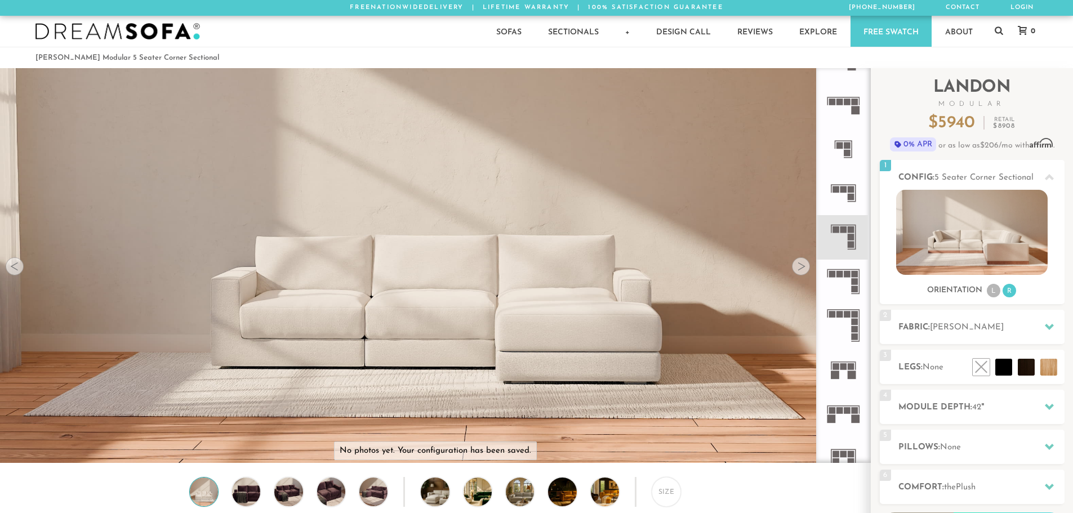
click at [847, 283] on icon at bounding box center [843, 282] width 44 height 44
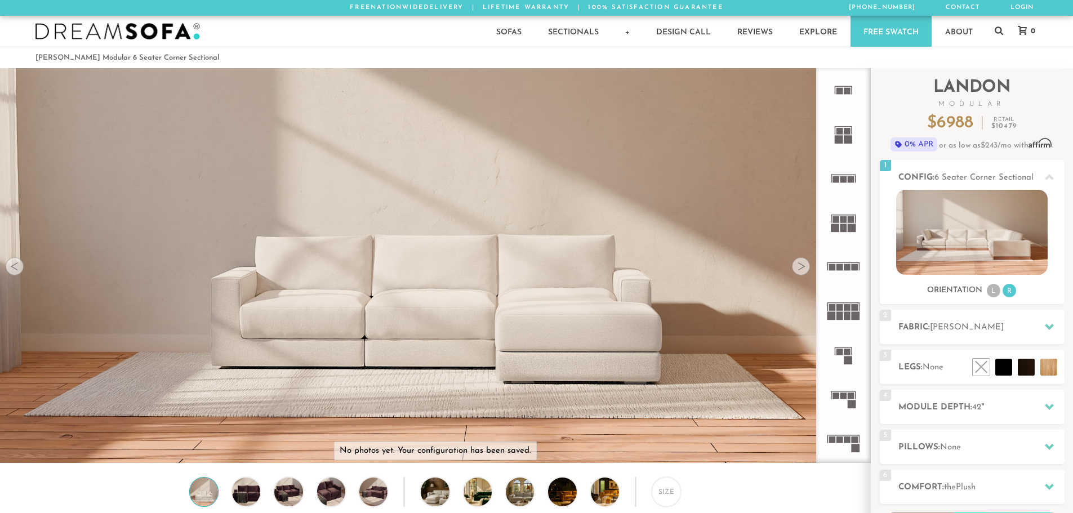
click at [897, 35] on link "Free Swatch" at bounding box center [891, 31] width 81 height 31
